Goal: Information Seeking & Learning: Check status

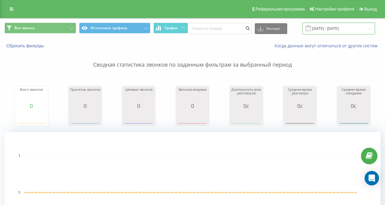
click at [319, 28] on input "21.05.2025 - 21.08.2025" at bounding box center [338, 29] width 73 height 12
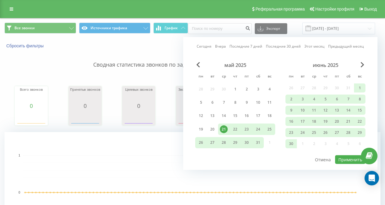
click at [205, 47] on link "Сегодня" at bounding box center [204, 46] width 15 height 6
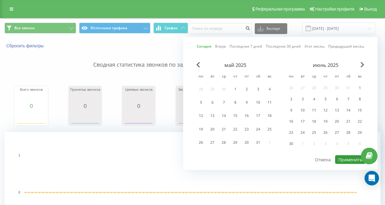
click at [338, 158] on button "Применить" at bounding box center [350, 159] width 30 height 9
type input "[DATE] - [DATE]"
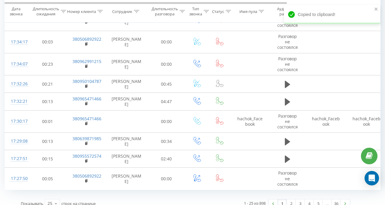
click at [138, 11] on icon at bounding box center [136, 11] width 5 height 3
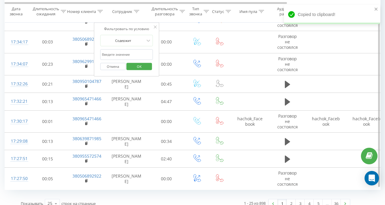
click at [131, 53] on input "text" at bounding box center [126, 54] width 53 height 11
type input "[PERSON_NAME]"
click at [135, 67] on span "OK" at bounding box center [139, 65] width 17 height 9
